Goal: Task Accomplishment & Management: Complete application form

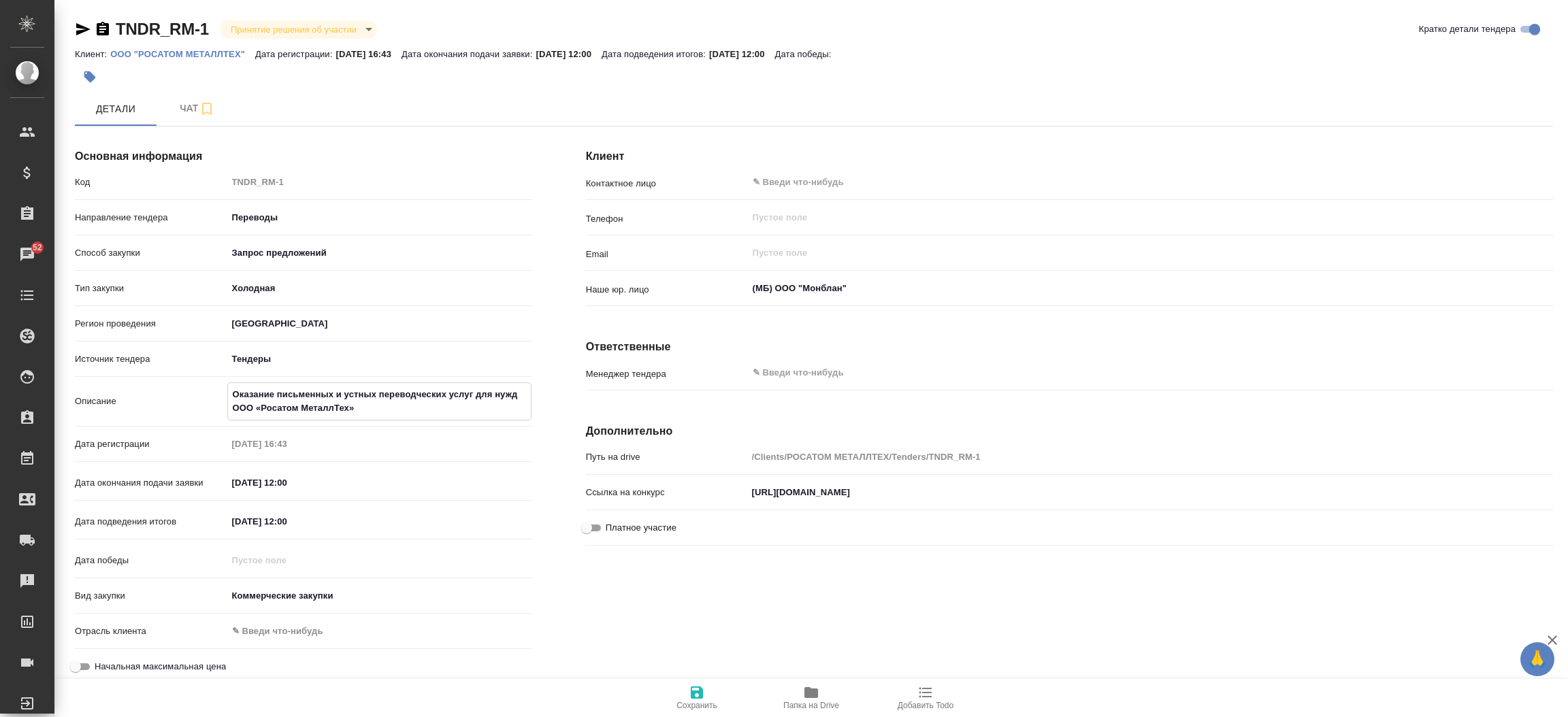
drag, startPoint x: 377, startPoint y: 407, endPoint x: 220, endPoint y: 382, distance: 159.0
click at [220, 382] on div "Описание Оказание письменных и устных переводческих услуг для нужд ООО «Росатом…" at bounding box center [303, 401] width 456 height 38
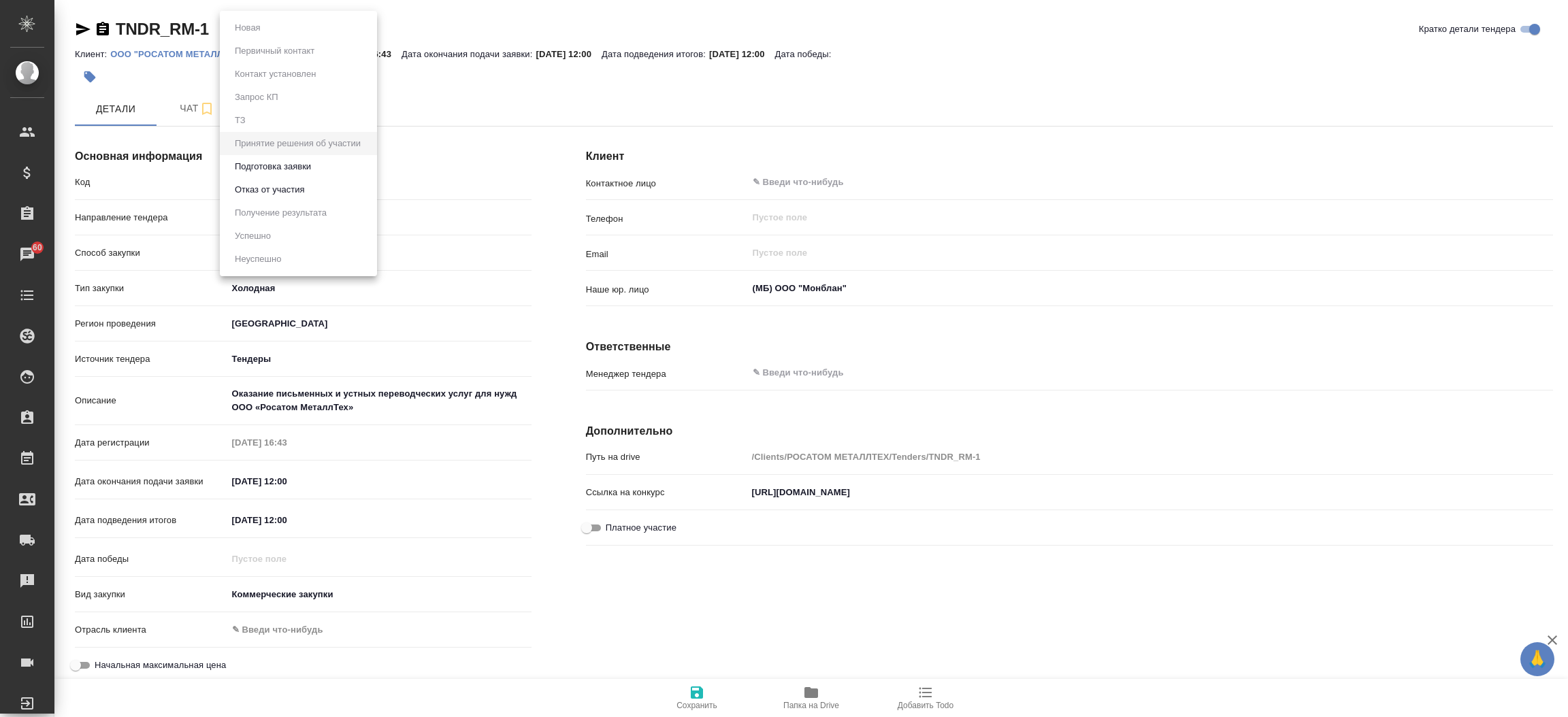
click at [321, 24] on body "🙏 .cls-1 fill:#fff; AWATERA Прутько Ирина i.prutko Клиенты Спецификации Заказы …" at bounding box center [784, 358] width 1568 height 717
click at [265, 36] on button "Подготовка заявки" at bounding box center [248, 28] width 34 height 15
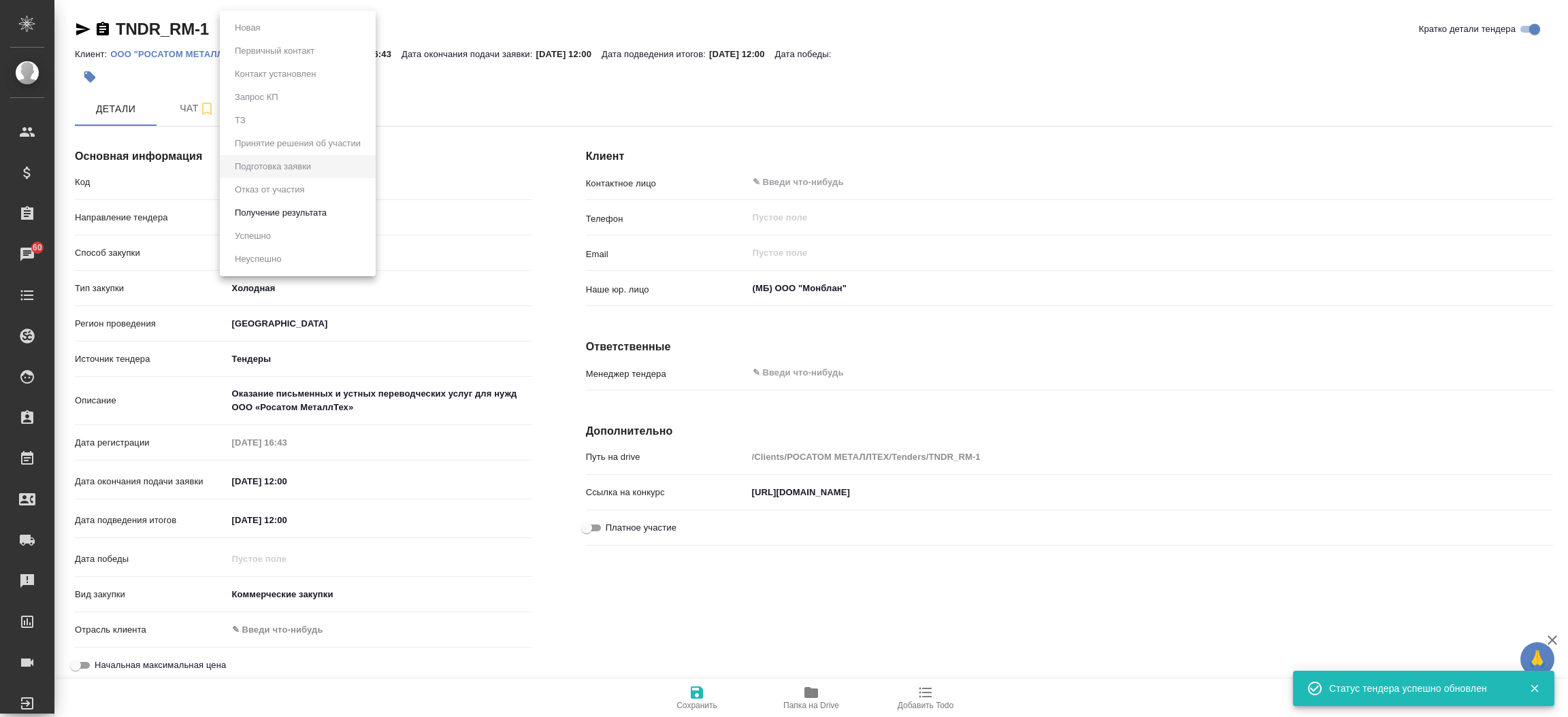
click at [281, 30] on body "🙏 .cls-1 fill:#fff; AWATERA Прутько Ирина i.prutko Клиенты Спецификации Заказы …" at bounding box center [784, 358] width 1568 height 717
click at [301, 204] on li "Получение результата" at bounding box center [298, 213] width 156 height 23
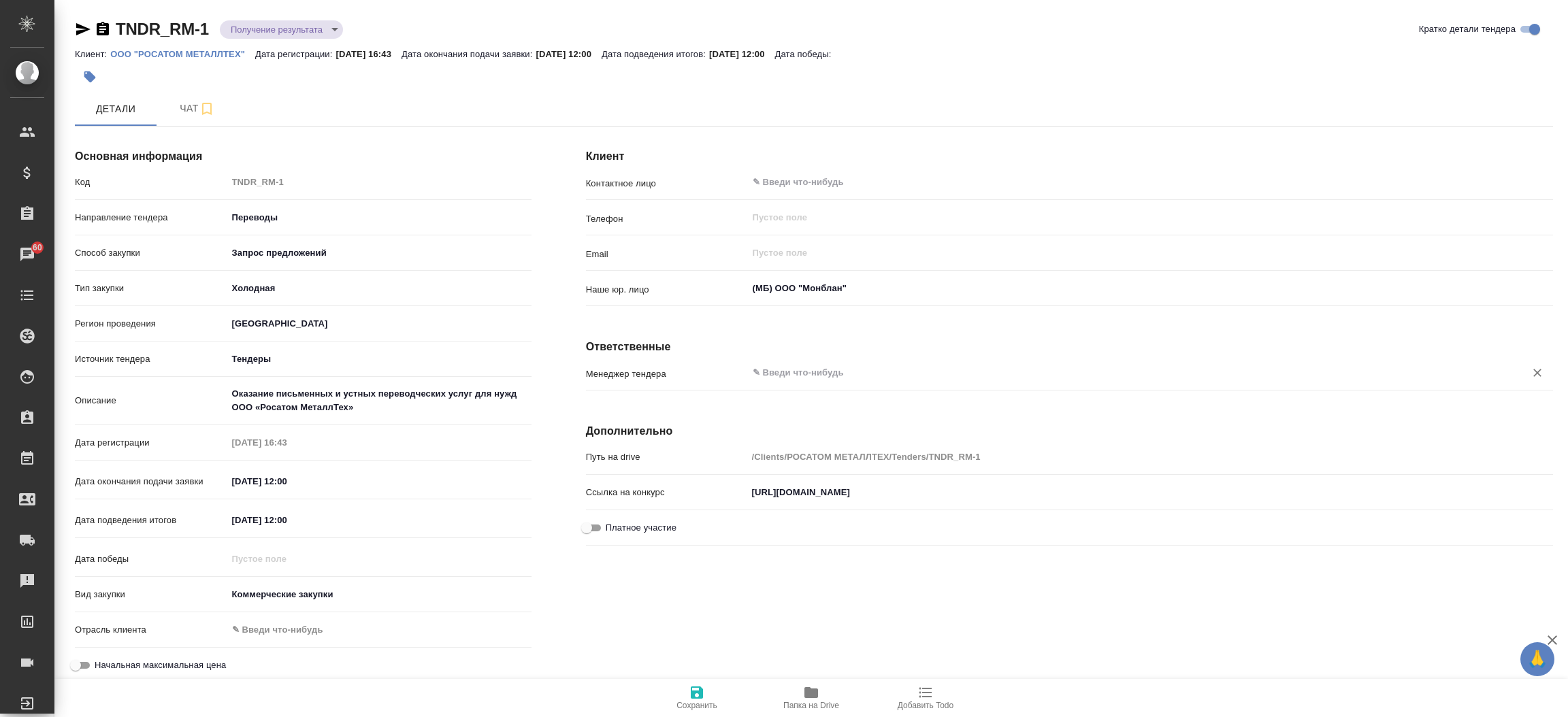
click at [830, 375] on input "text" at bounding box center [1127, 373] width 752 height 16
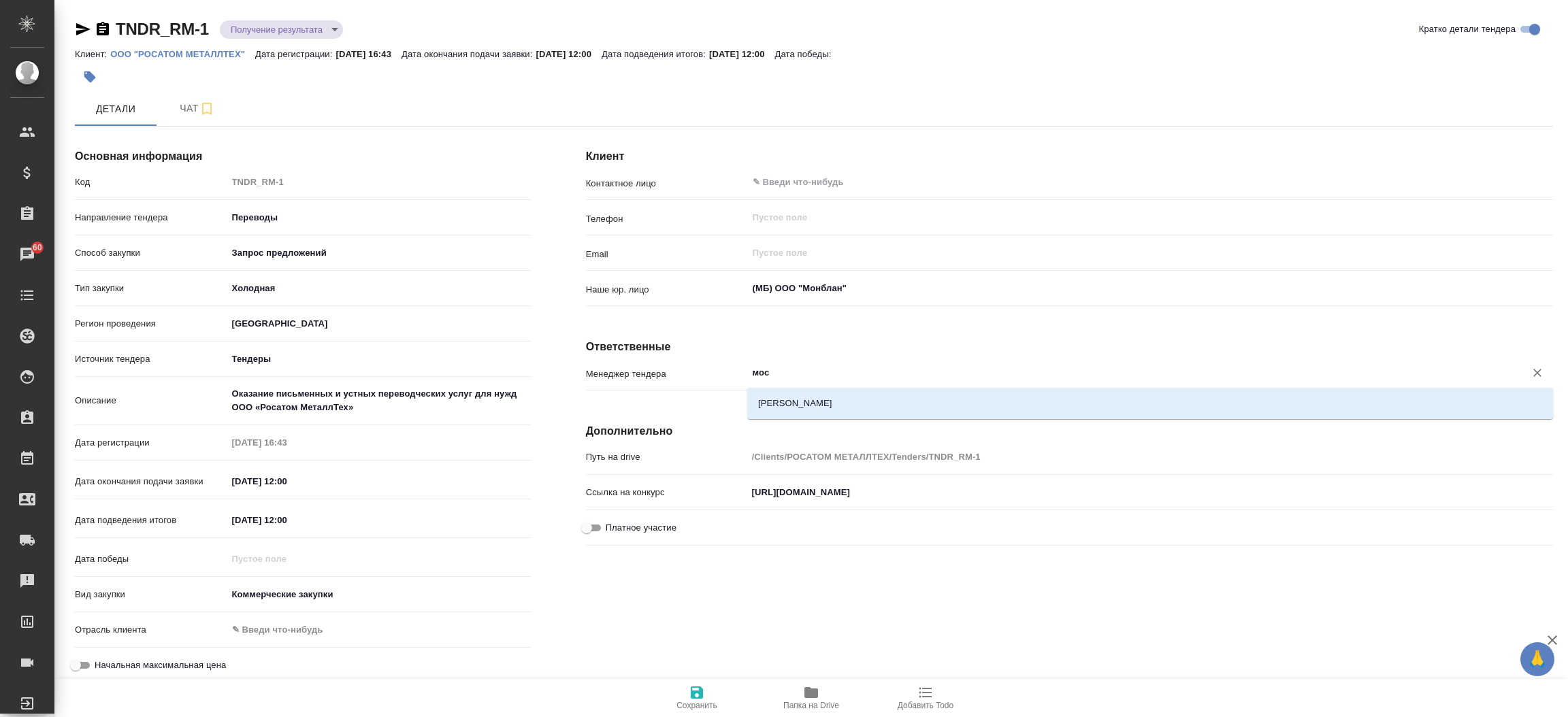
type input "моси"
click at [795, 401] on li "Мосина Ирина" at bounding box center [1150, 404] width 806 height 24
type textarea "x"
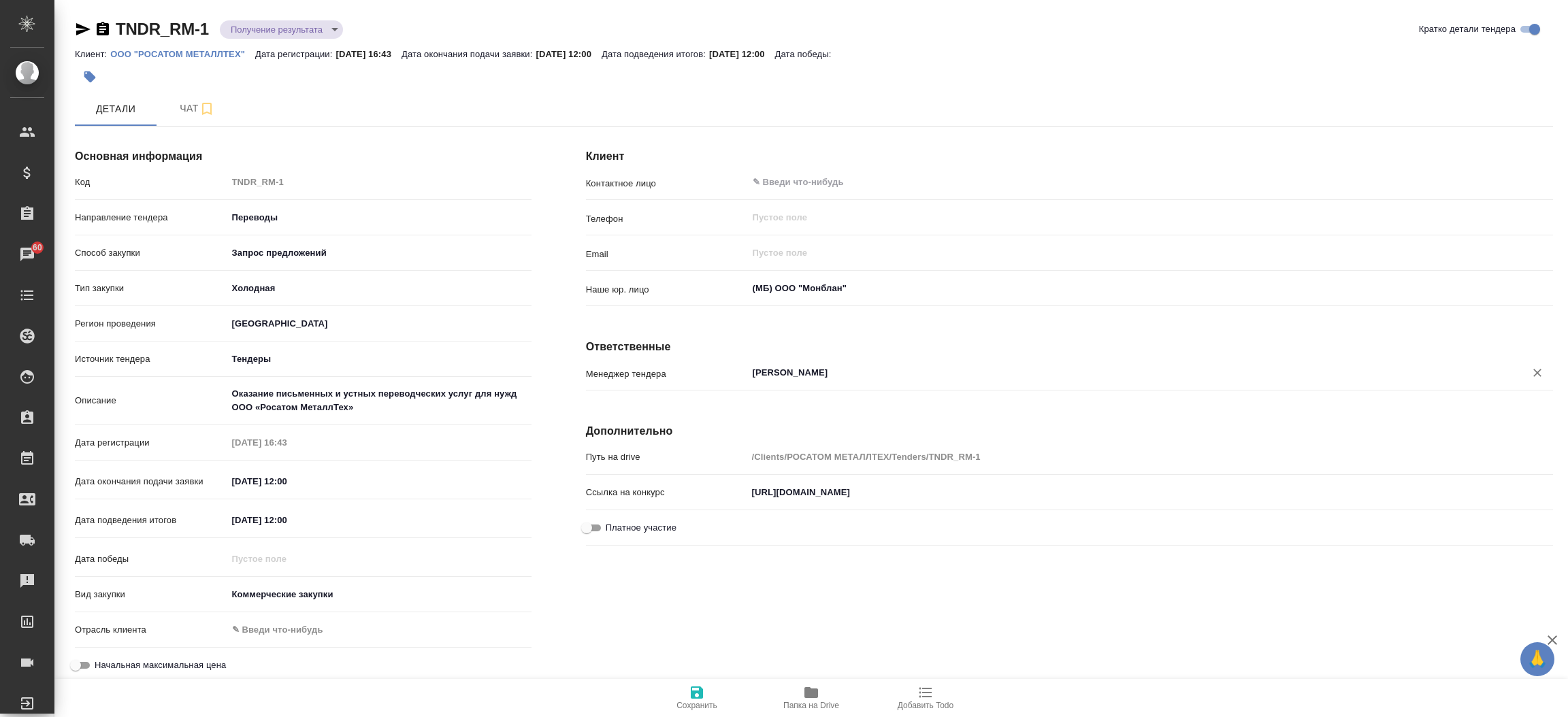
type input "Мосина Ирина"
click at [687, 687] on span "Сохранить" at bounding box center [697, 698] width 98 height 26
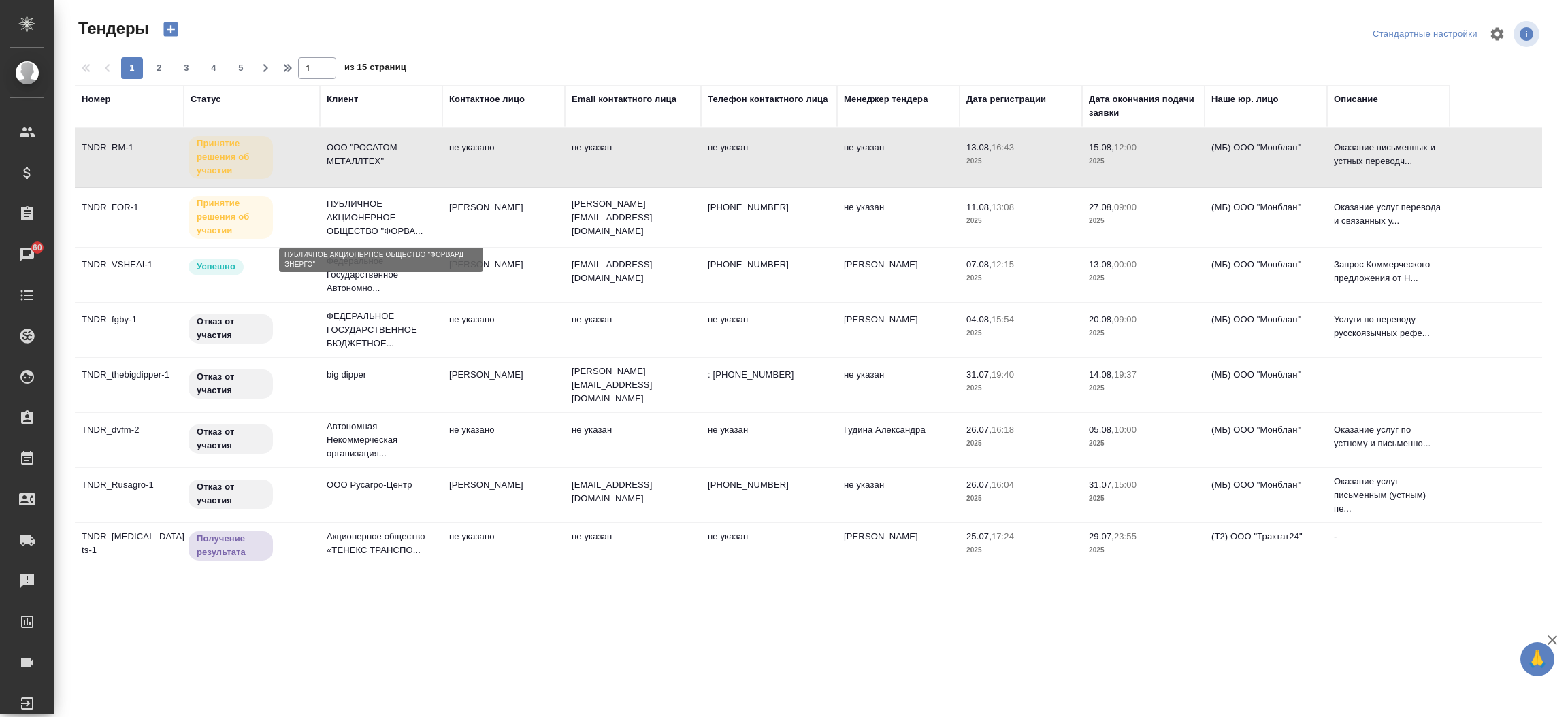
click at [405, 219] on p "ПУБЛИЧНОЕ АКЦИОНЕРНОЕ ОБЩЕСТВО "ФОРВА..." at bounding box center [381, 218] width 109 height 41
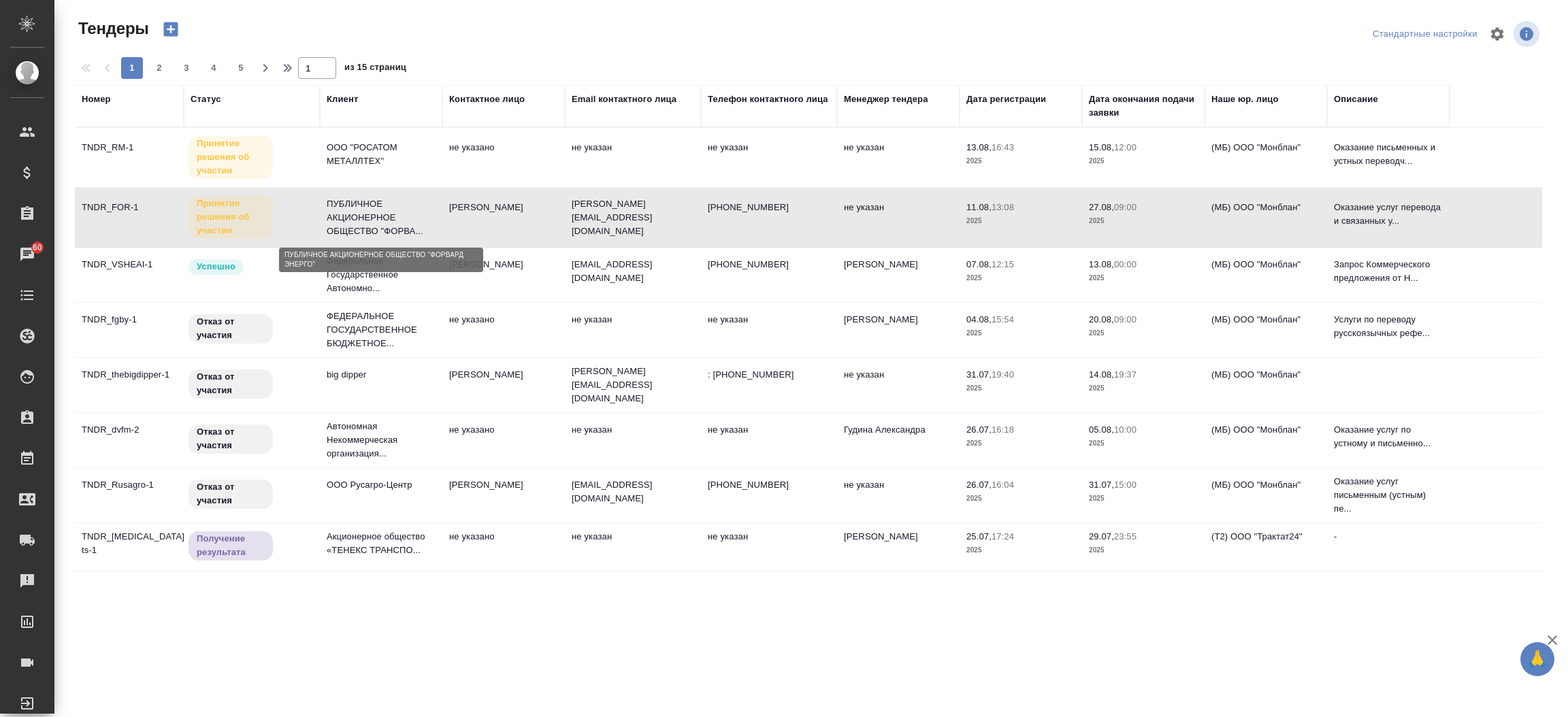
click at [405, 219] on p "ПУБЛИЧНОЕ АКЦИОНЕРНОЕ ОБЩЕСТВО "ФОРВА..." at bounding box center [381, 218] width 109 height 41
click at [428, 147] on p "ООО "РОСАТОМ МЕТАЛЛТЕХ"" at bounding box center [381, 154] width 109 height 28
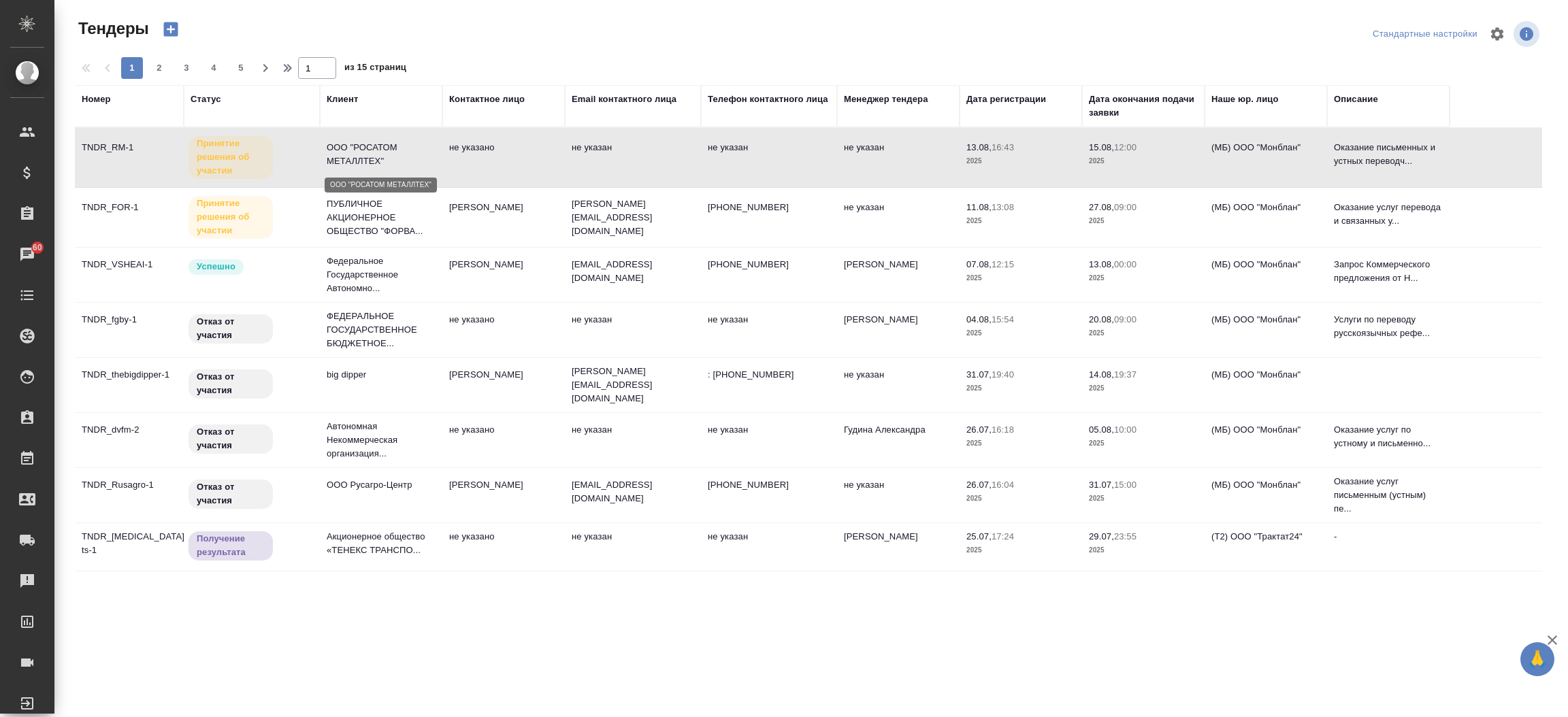
click at [428, 147] on p "ООО "РОСАТОМ МЕТАЛЛТЕХ"" at bounding box center [381, 154] width 109 height 28
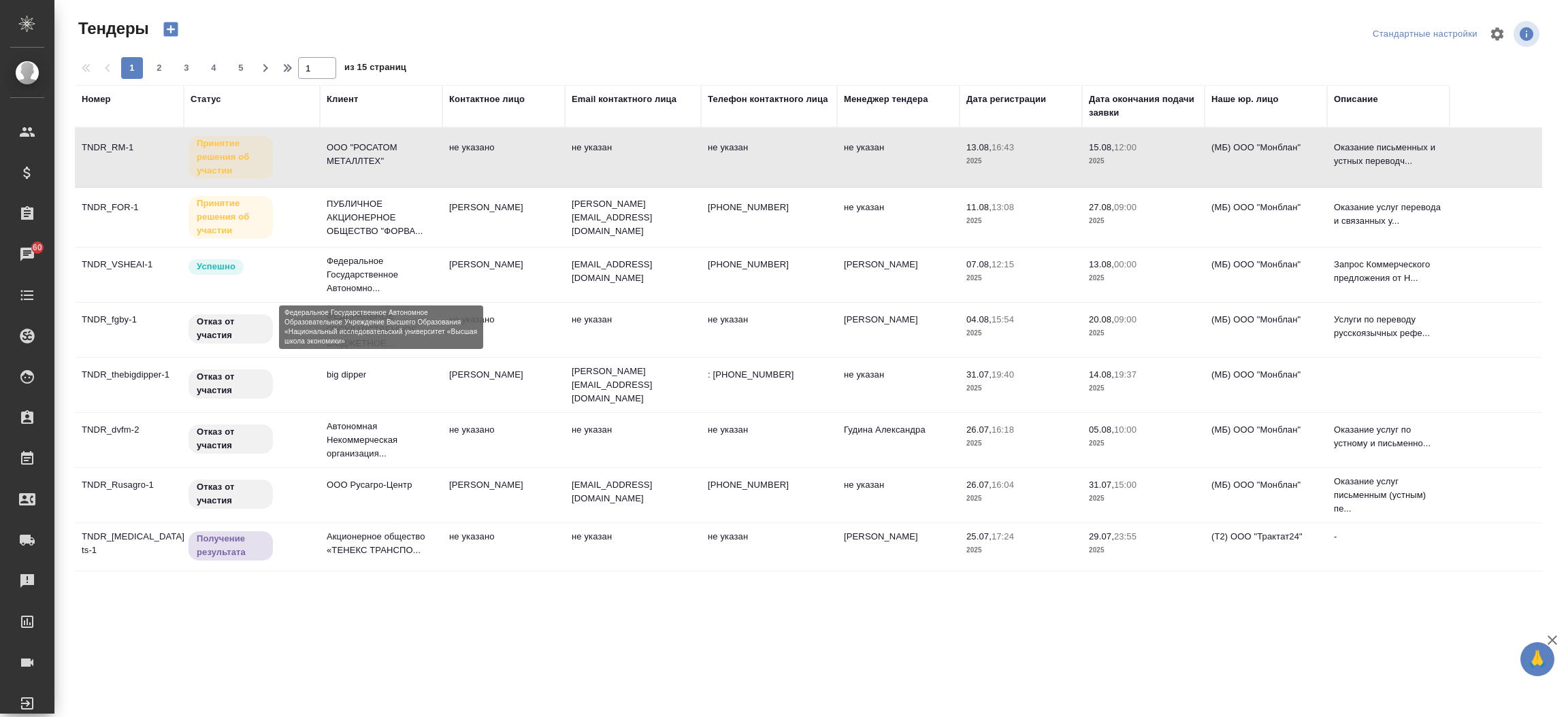
click at [376, 266] on p "Федеральное Государственное Автономно..." at bounding box center [381, 274] width 109 height 41
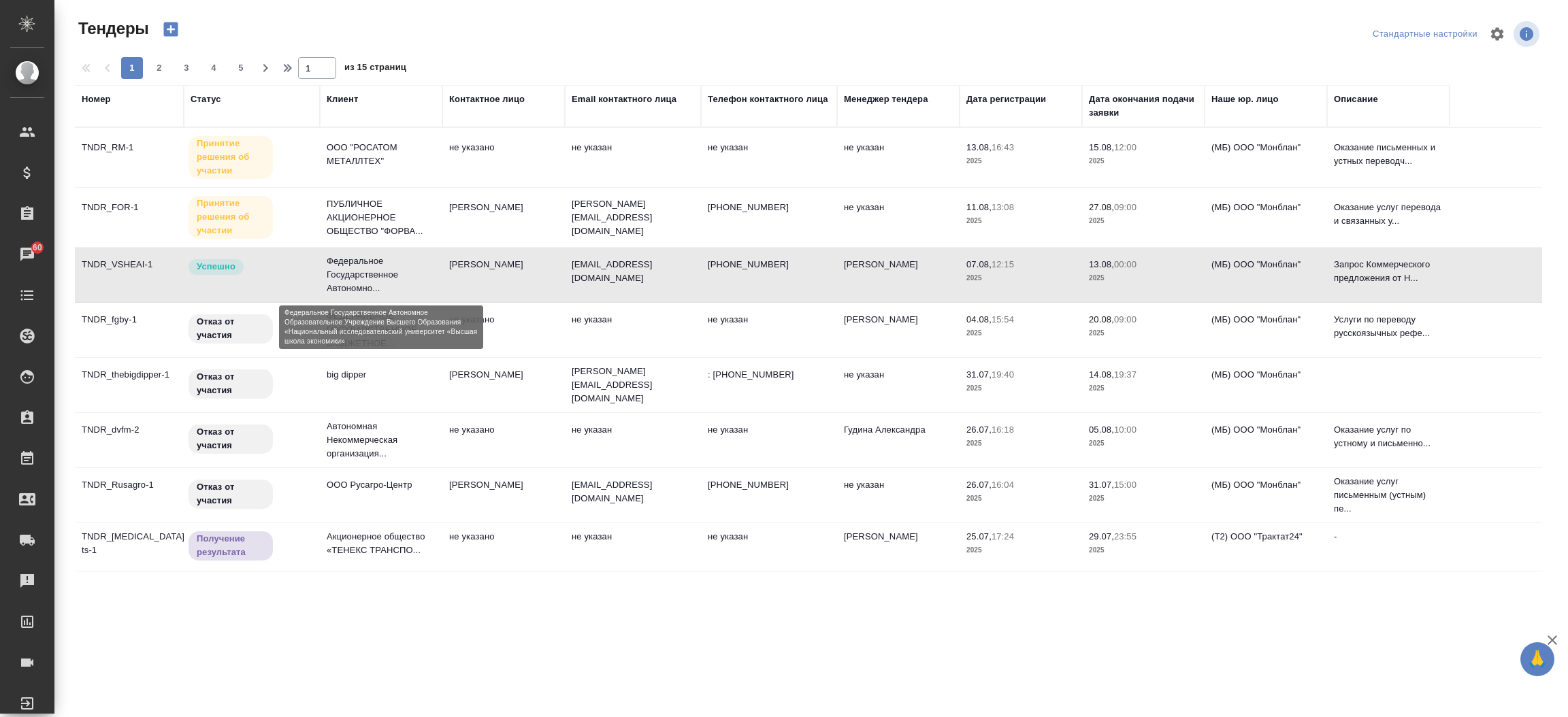
click at [376, 266] on p "Федеральное Государственное Автономно..." at bounding box center [381, 274] width 109 height 41
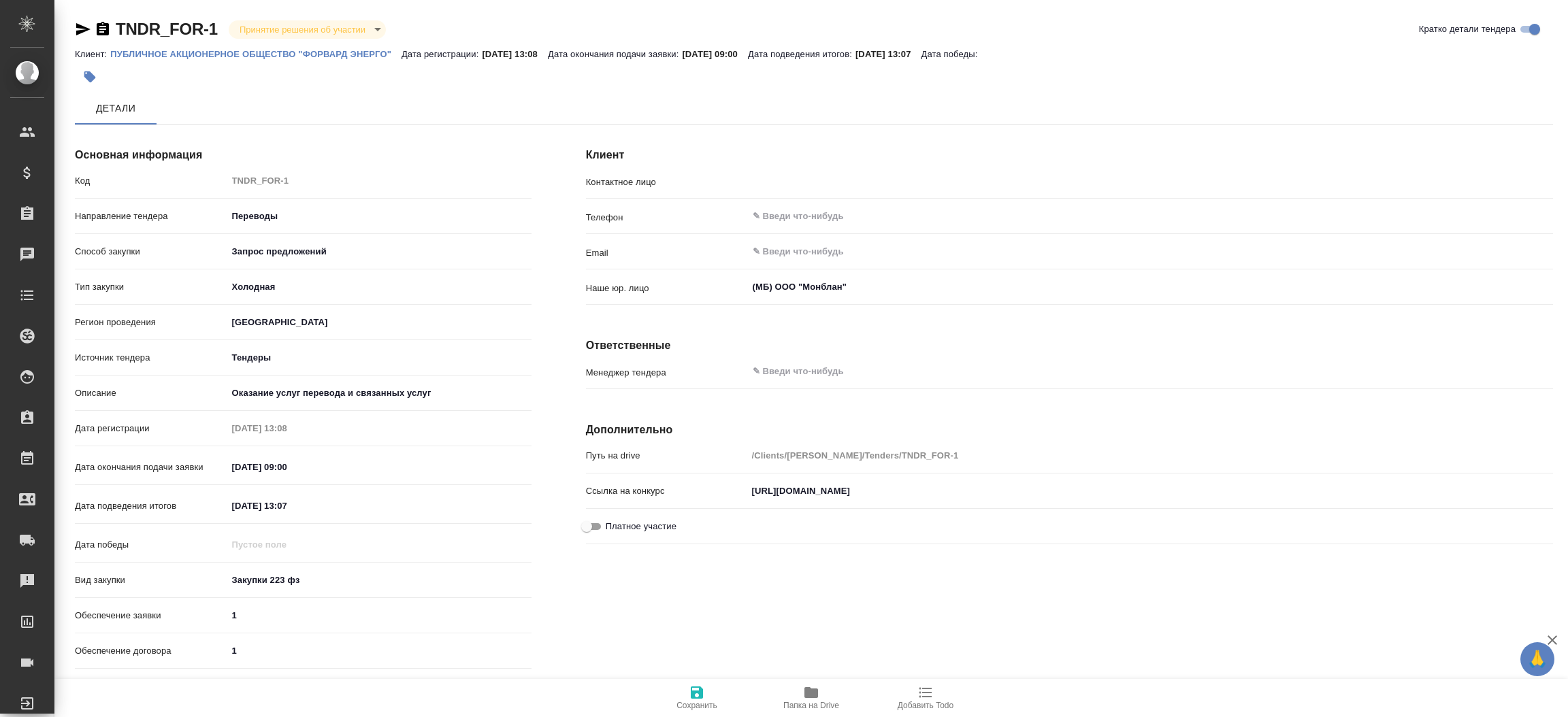
type input "[PERSON_NAME]"
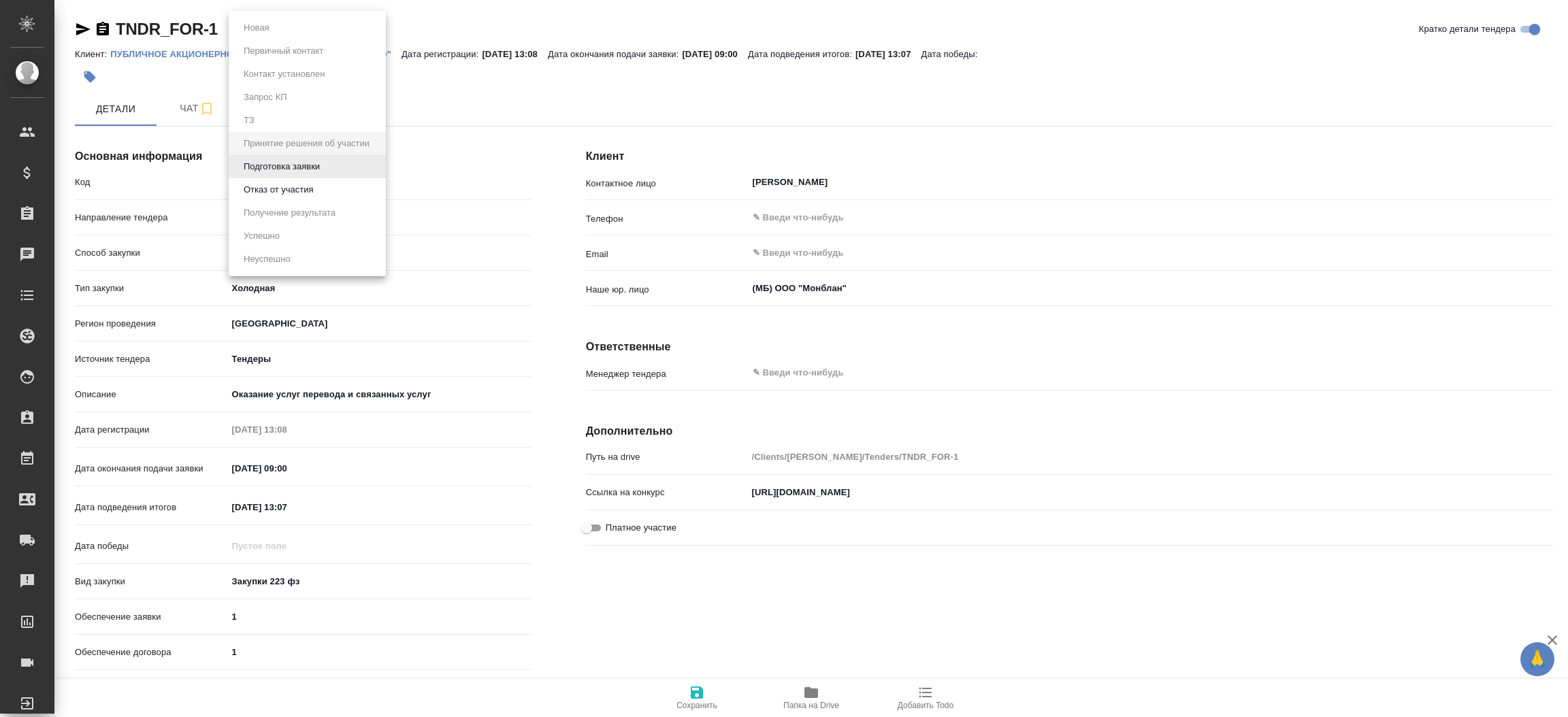
click at [373, 19] on body "🙏 .cls-1 fill:#fff; AWATERA Прутько Ирина i.prutko Клиенты Спецификации Заказы …" at bounding box center [784, 358] width 1568 height 717
click at [274, 36] on button "Подготовка заявки" at bounding box center [257, 28] width 34 height 15
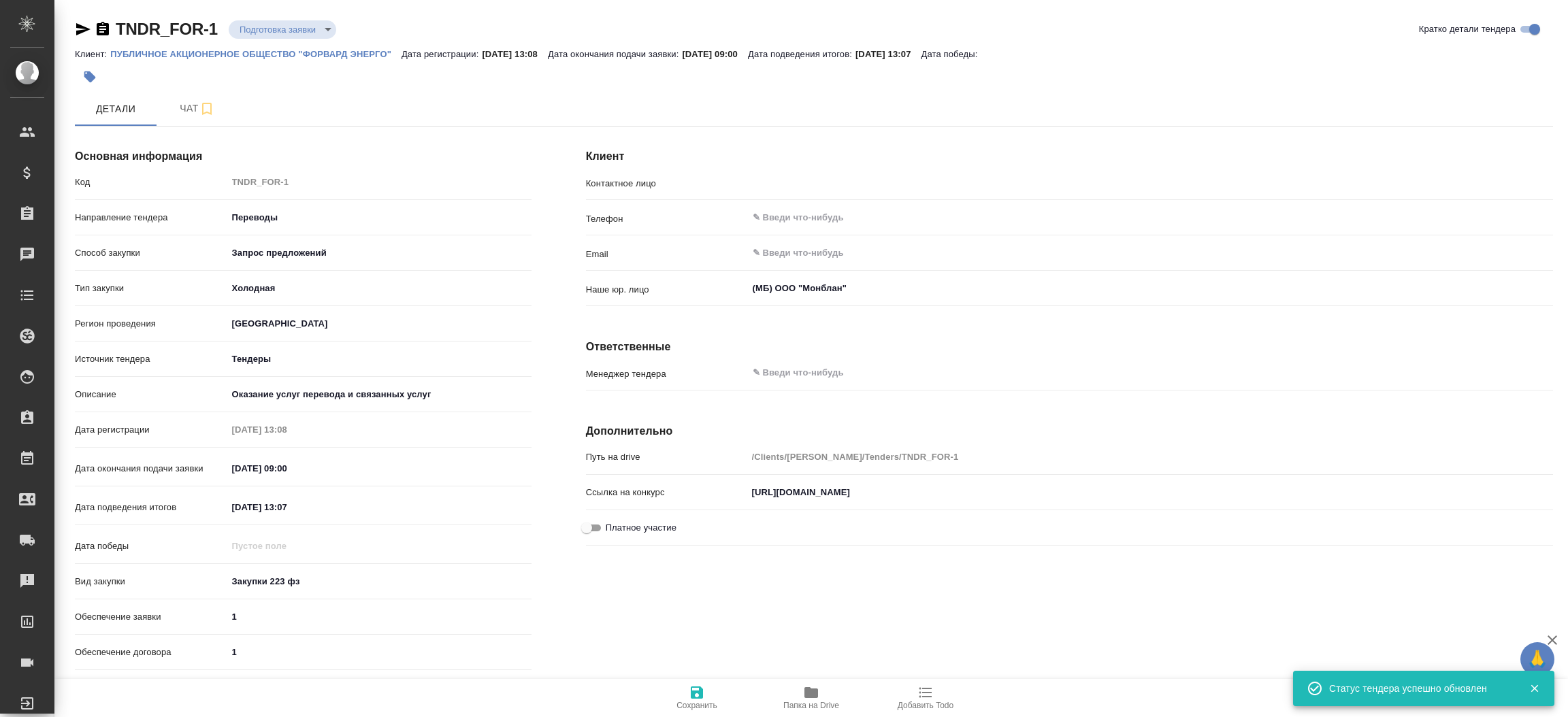
type input "Курникова А.И."
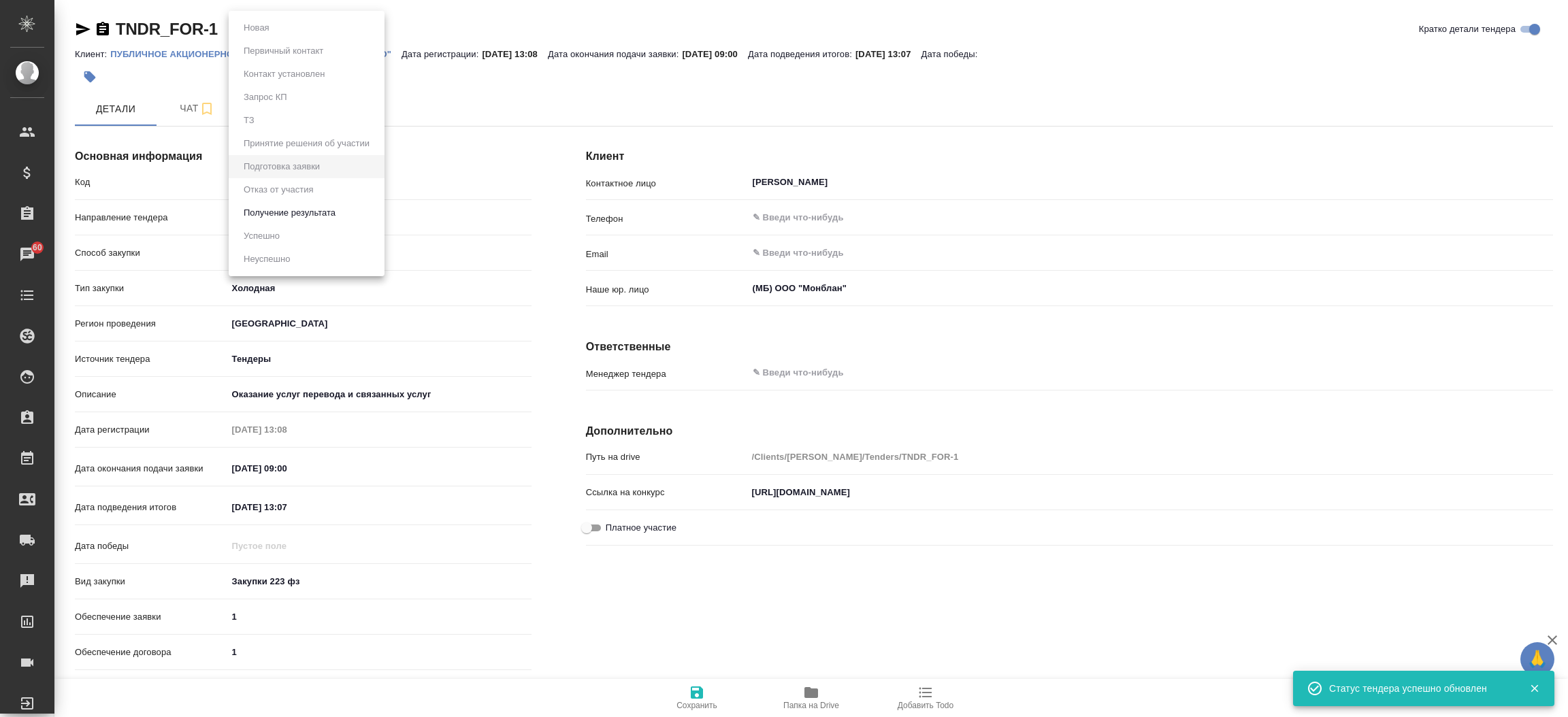
click at [307, 32] on body "🙏 .cls-1 fill:#fff; AWATERA Прутько Ирина i.prutko Клиенты Спецификации Заказы …" at bounding box center [784, 358] width 1568 height 717
click at [292, 204] on li "Получение результата" at bounding box center [307, 213] width 156 height 23
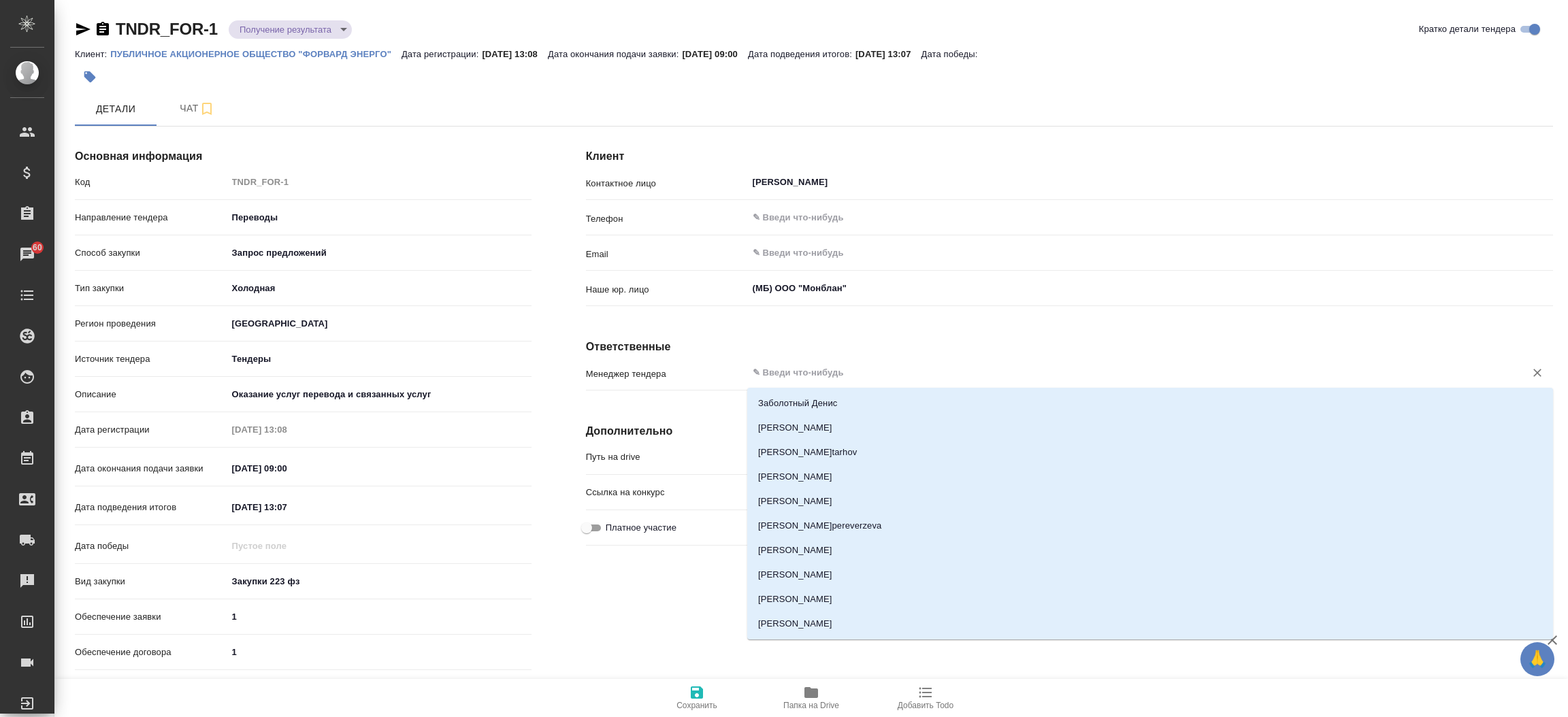
click at [820, 374] on input "text" at bounding box center [1127, 373] width 752 height 16
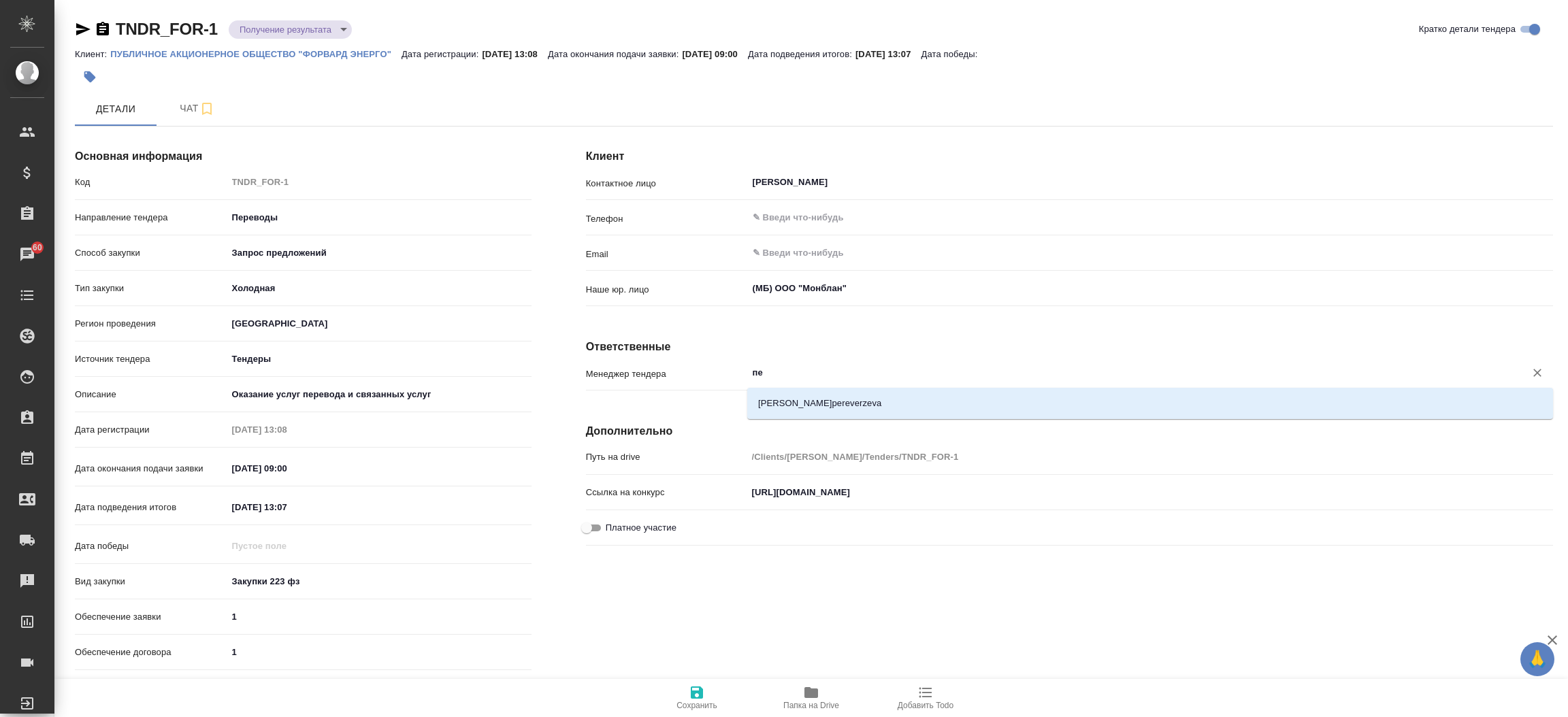
type input "пер"
click at [844, 410] on li "Переверзева Анна a.pereverzeva" at bounding box center [1150, 404] width 806 height 24
type textarea "x"
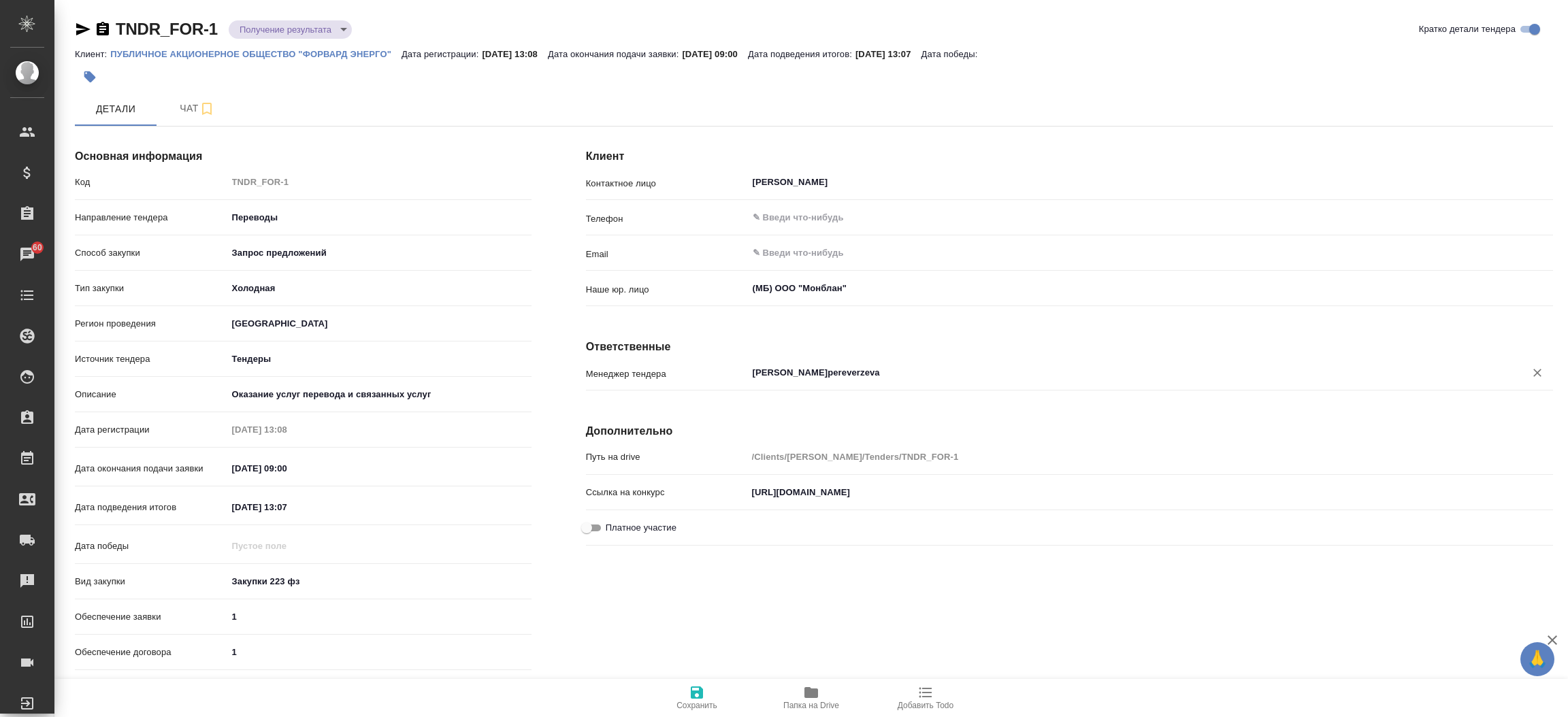
type input "Переверзева Анна a.pereverzeva"
click at [703, 693] on icon "button" at bounding box center [697, 693] width 16 height 16
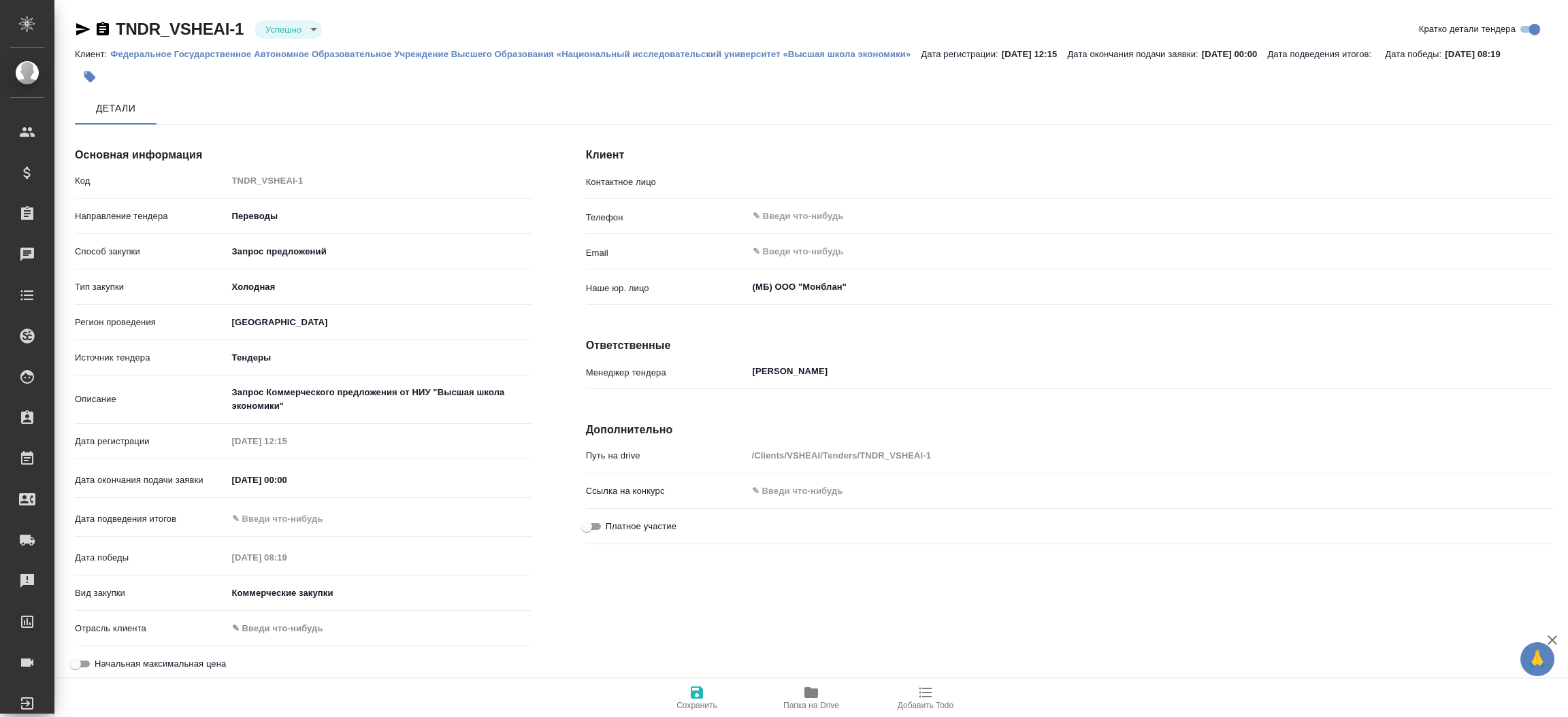
type input "[PERSON_NAME]"
click at [85, 31] on icon "button" at bounding box center [84, 28] width 15 height 12
click at [189, 126] on button "Чат" at bounding box center [197, 109] width 82 height 34
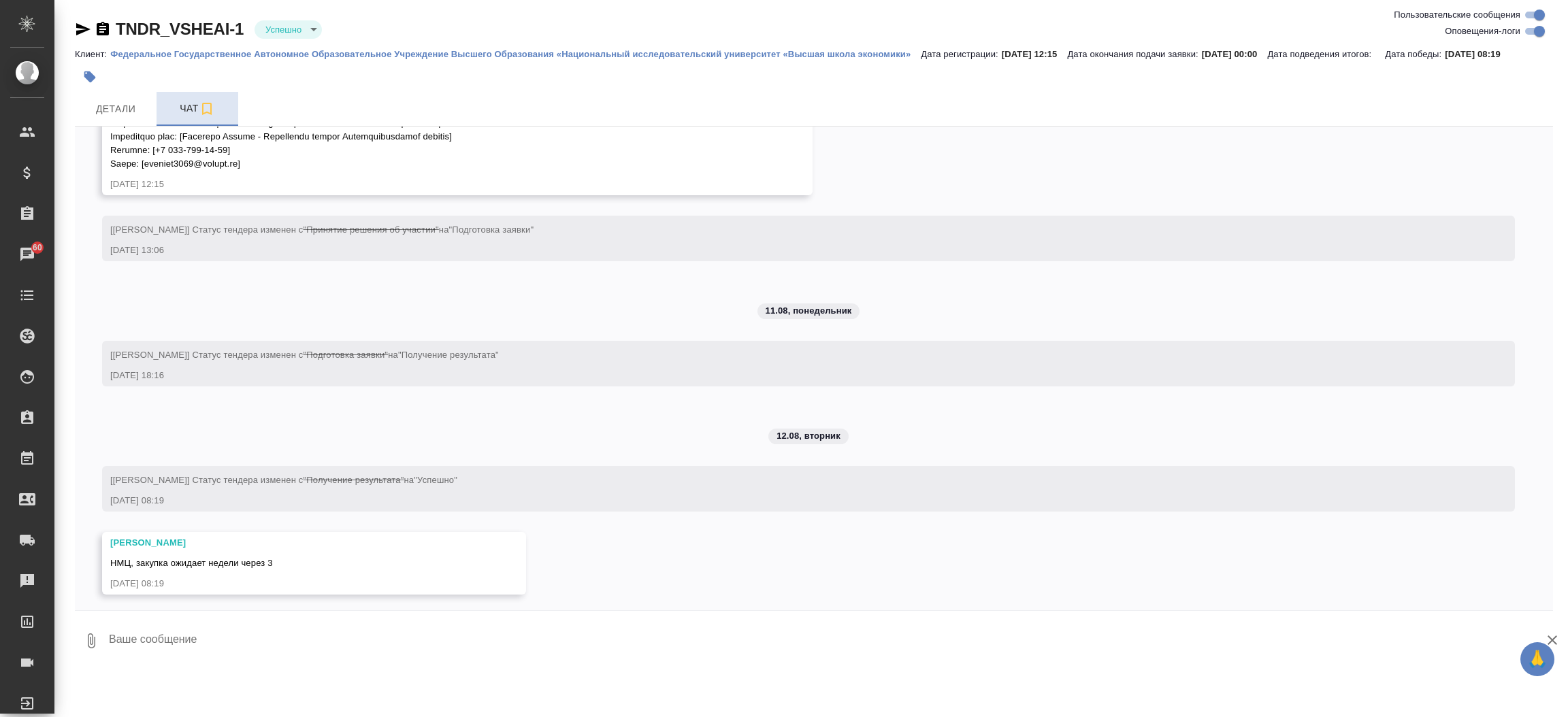
scroll to position [1224, 0]
click at [116, 92] on div at bounding box center [567, 76] width 985 height 30
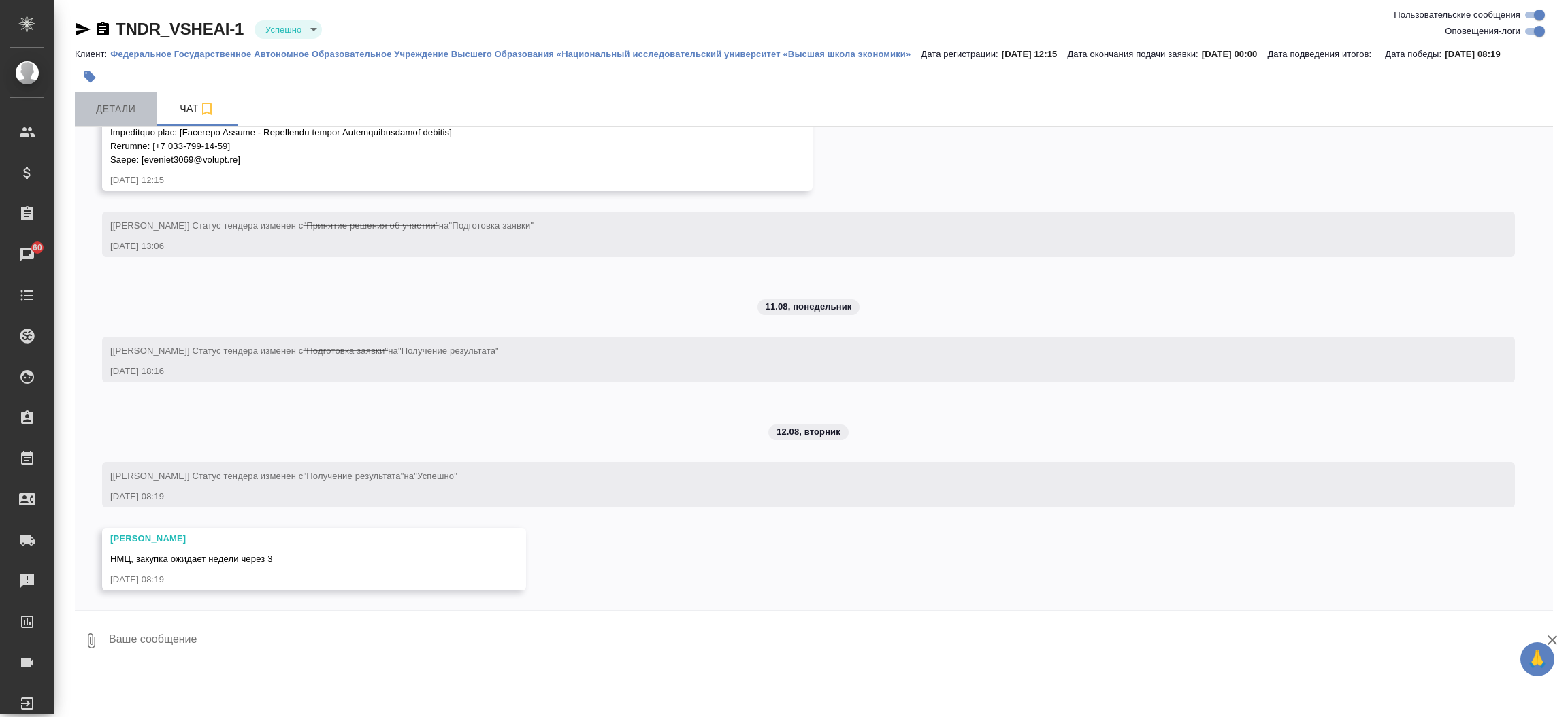
click at [116, 116] on span "Детали" at bounding box center [115, 109] width 65 height 17
